Goal: Find specific page/section: Find specific page/section

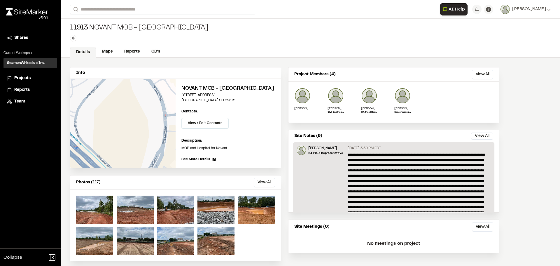
click at [98, 207] on div at bounding box center [94, 209] width 37 height 28
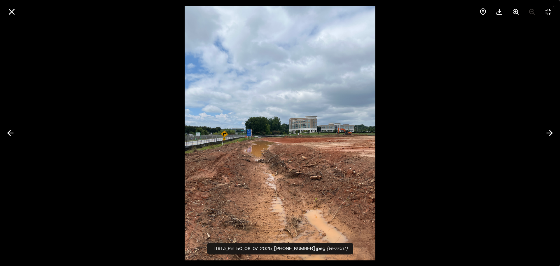
click at [547, 135] on icon at bounding box center [549, 133] width 9 height 10
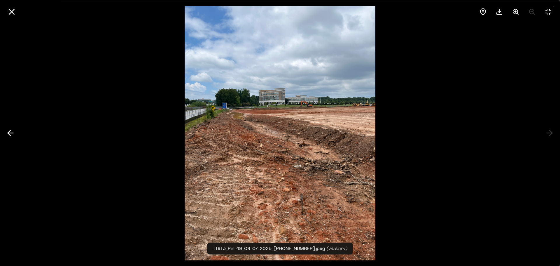
click at [547, 135] on div at bounding box center [280, 133] width 560 height 266
click at [549, 133] on div at bounding box center [280, 133] width 560 height 266
click at [436, 142] on div at bounding box center [280, 133] width 560 height 266
click at [415, 133] on div at bounding box center [280, 133] width 560 height 266
click at [546, 133] on div at bounding box center [280, 133] width 560 height 266
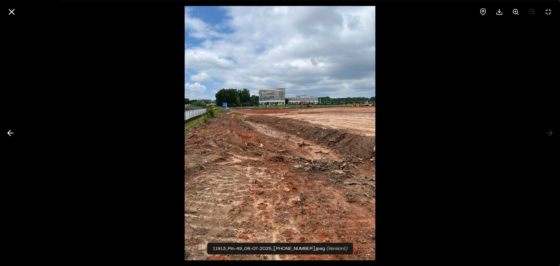
click at [10, 13] on line at bounding box center [11, 11] width 5 height 5
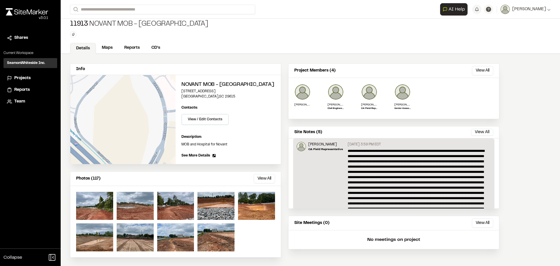
scroll to position [5, 0]
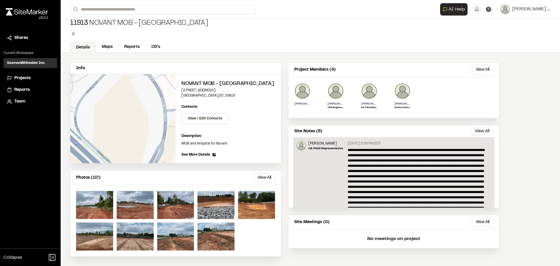
click at [128, 44] on link "Reports" at bounding box center [131, 46] width 27 height 11
